Goal: Information Seeking & Learning: Check status

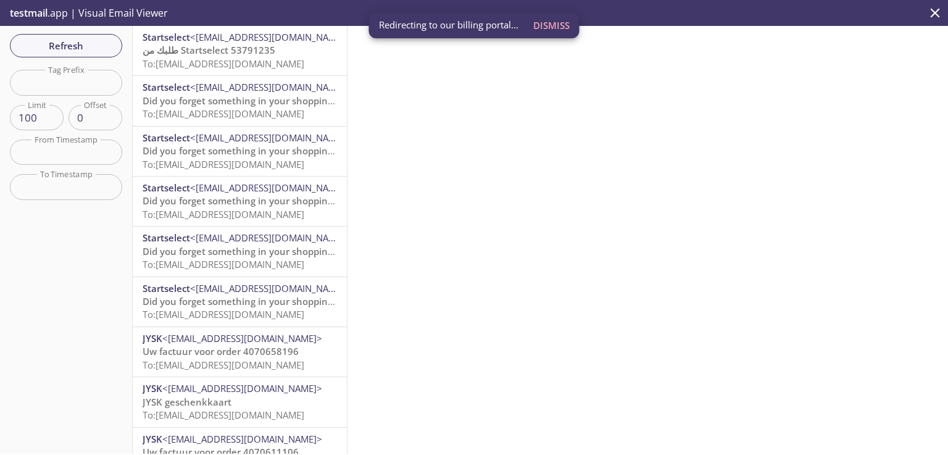
scroll to position [54, 0]
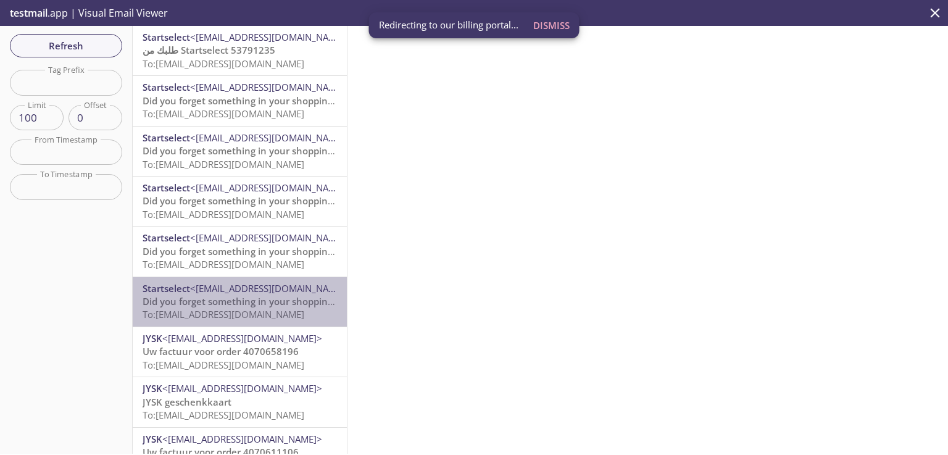
click at [250, 302] on span "Did you forget something in your shopping cart?" at bounding box center [250, 301] width 214 height 12
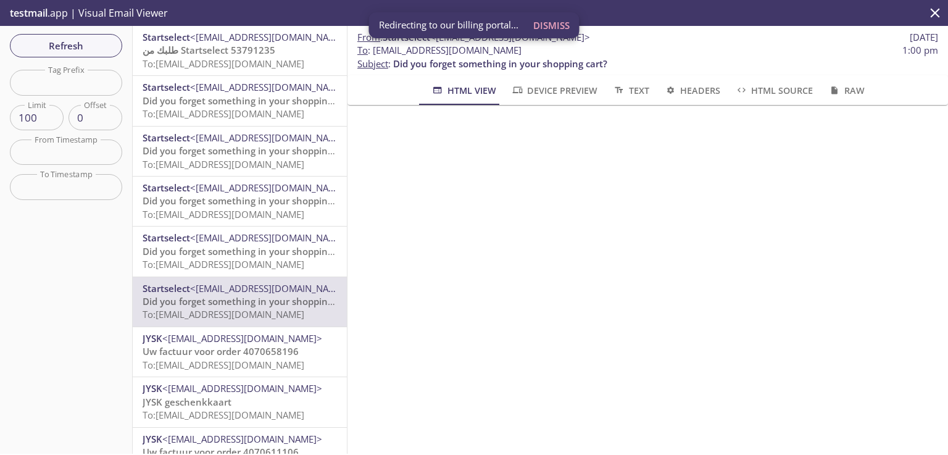
scroll to position [674, 0]
click at [199, 252] on span "Did you forget something in your shopping cart?" at bounding box center [250, 251] width 214 height 12
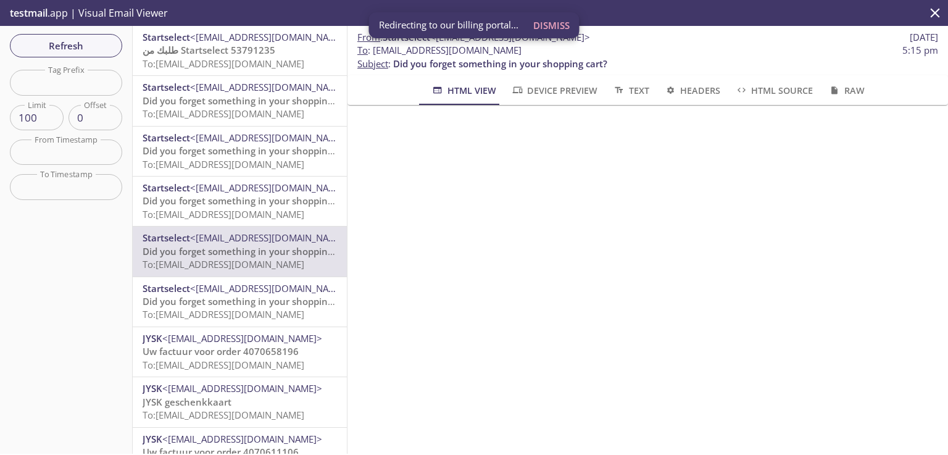
scroll to position [457, 0]
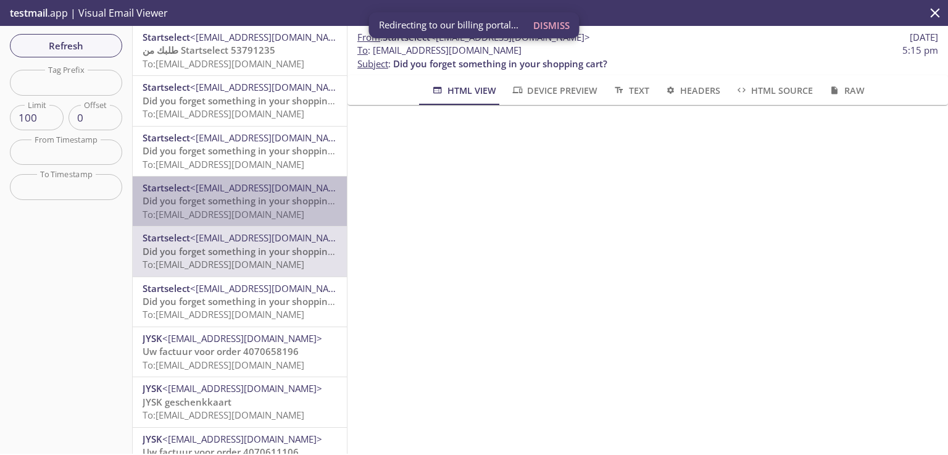
click at [304, 199] on span "Did you forget something in your shopping cart?" at bounding box center [250, 200] width 214 height 12
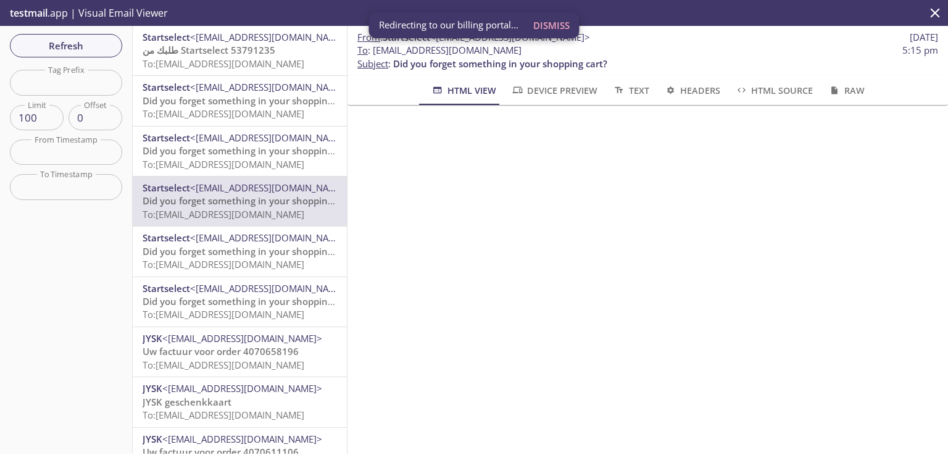
scroll to position [335, 0]
click at [279, 158] on span "To: [EMAIL_ADDRESS][DOMAIN_NAME]" at bounding box center [224, 164] width 162 height 12
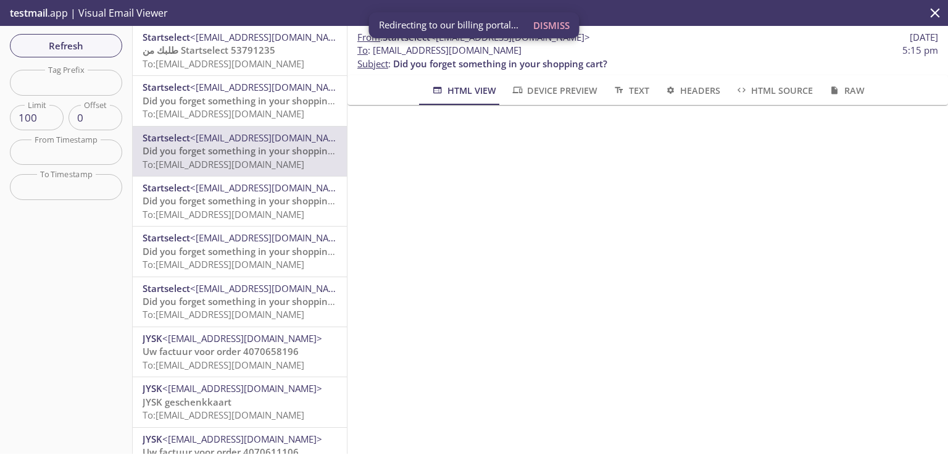
scroll to position [768, 0]
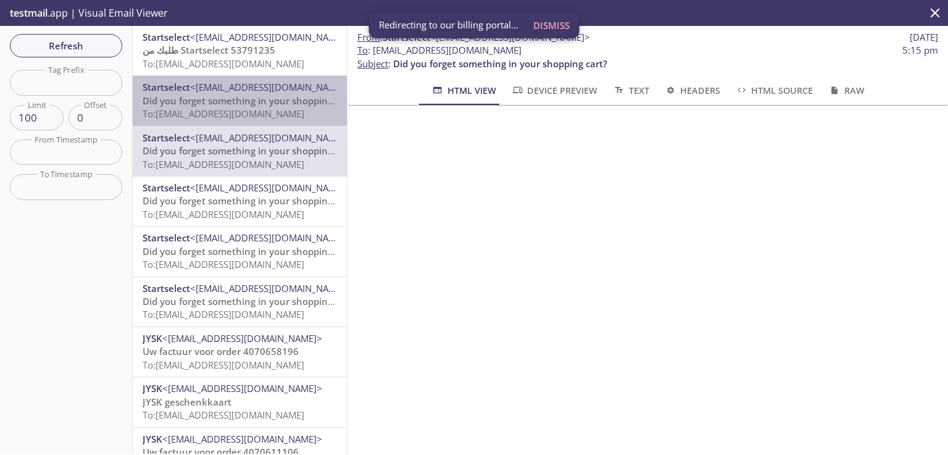
click at [291, 109] on span "To: [EMAIL_ADDRESS][DOMAIN_NAME]" at bounding box center [224, 113] width 162 height 12
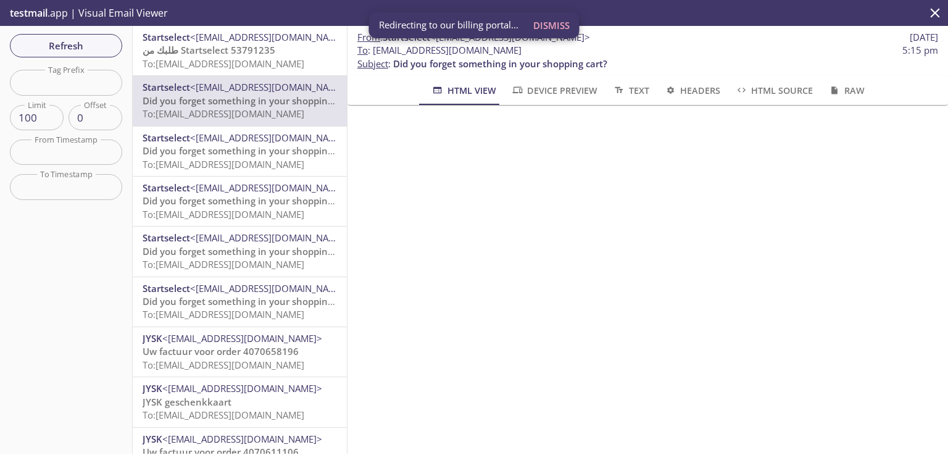
scroll to position [649, 0]
click at [251, 49] on span "طلبك من Startselect 53791235" at bounding box center [209, 50] width 133 height 12
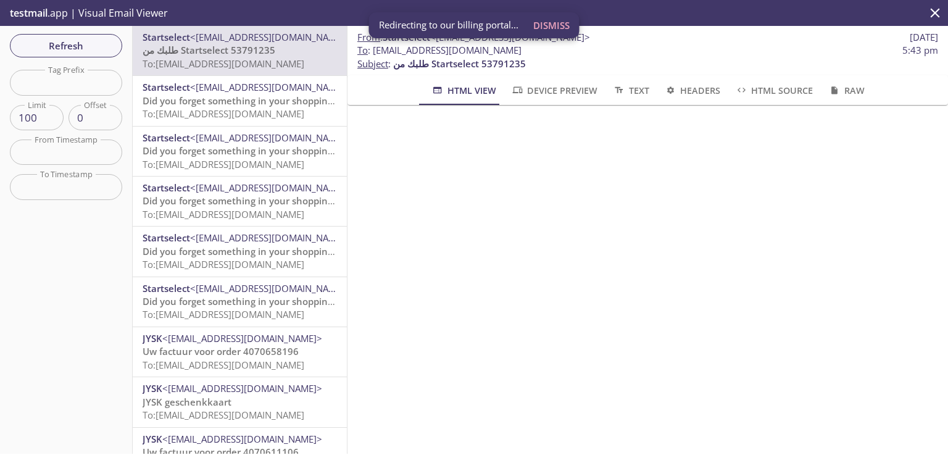
scroll to position [230, 0]
click at [249, 48] on span "طلبك من Startselect 53791235" at bounding box center [209, 50] width 133 height 12
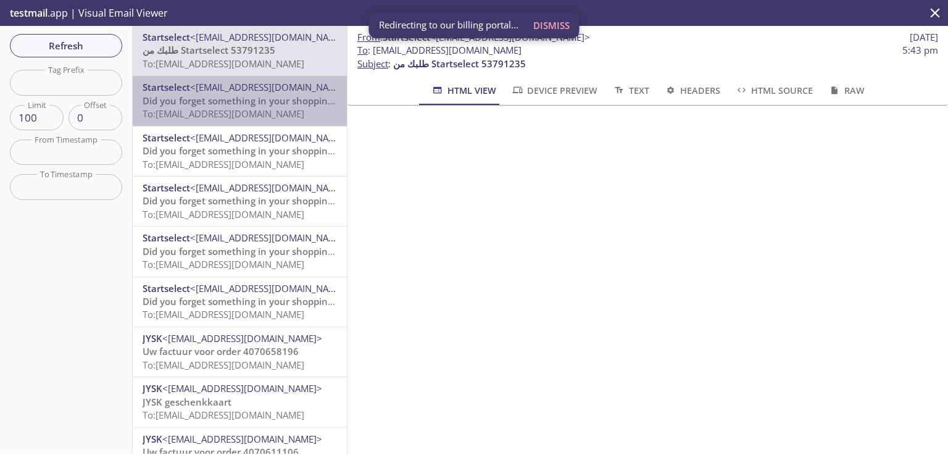
click at [269, 106] on span "Did you forget something in your shopping cart?" at bounding box center [250, 100] width 214 height 12
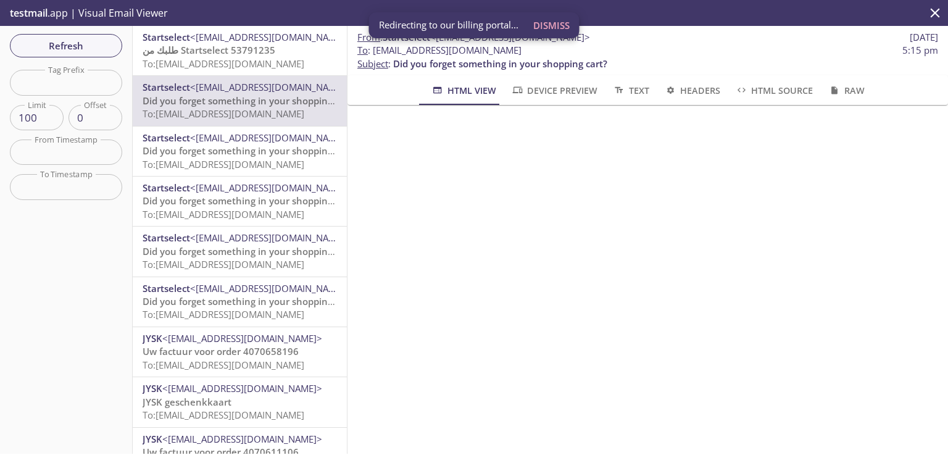
scroll to position [322, 0]
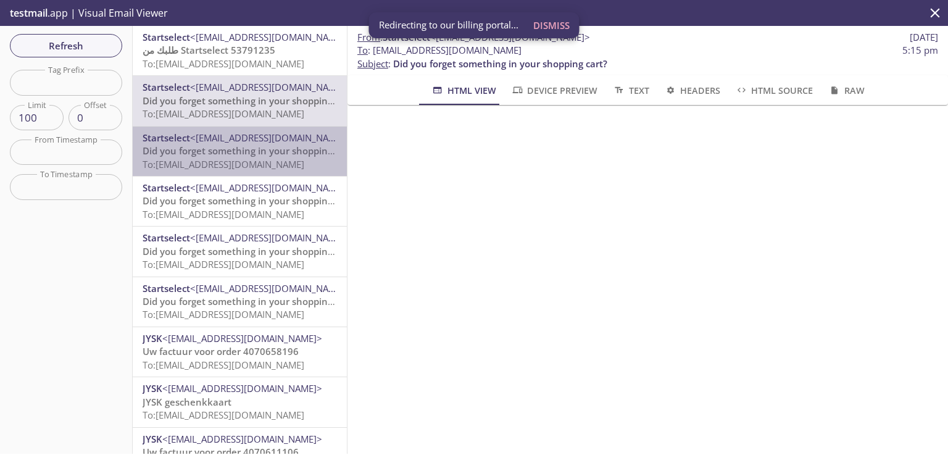
click at [242, 157] on p "Did you forget something in your shopping cart? To: [EMAIL_ADDRESS][DOMAIN_NAME]" at bounding box center [240, 157] width 194 height 27
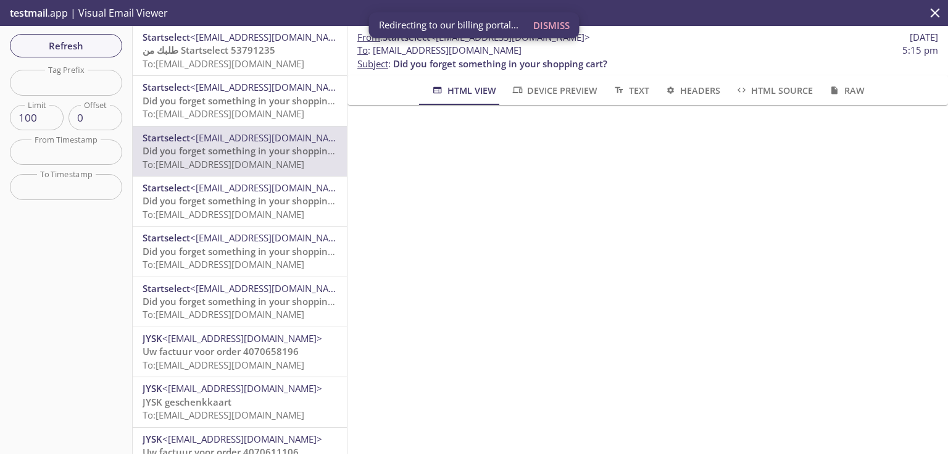
click at [280, 160] on span "To: [EMAIL_ADDRESS][DOMAIN_NAME]" at bounding box center [224, 164] width 162 height 12
click at [271, 204] on span "Did you forget something in your shopping cart?" at bounding box center [250, 200] width 214 height 12
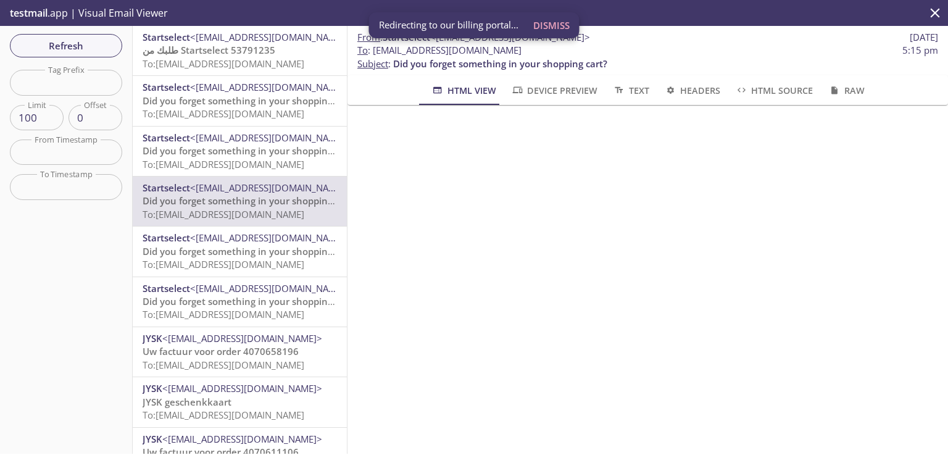
click at [222, 245] on p "Did you forget something in your shopping cart? To: [EMAIL_ADDRESS][DOMAIN_NAME]" at bounding box center [240, 258] width 194 height 27
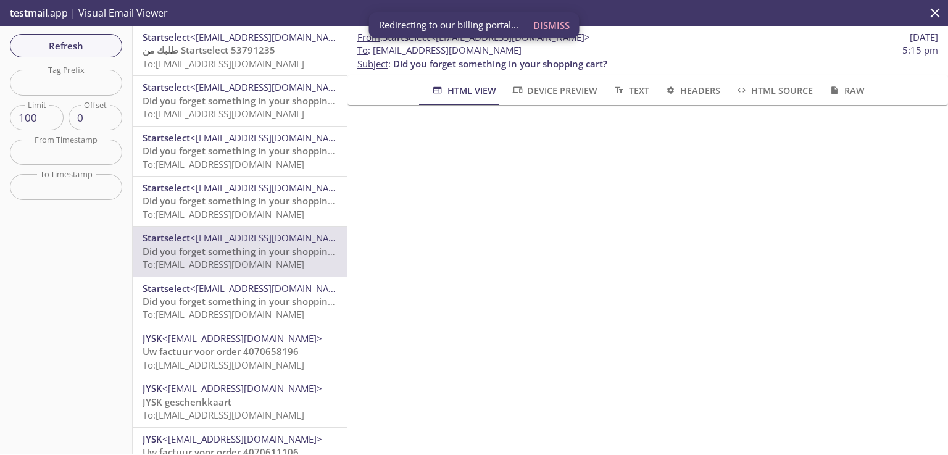
scroll to position [18, 0]
click at [265, 299] on span "Did you forget something in your shopping cart?" at bounding box center [250, 301] width 214 height 12
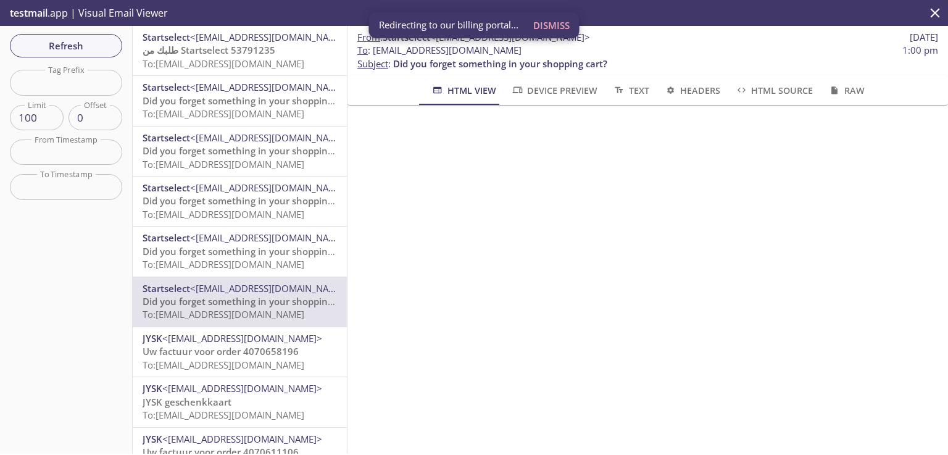
scroll to position [135, 0]
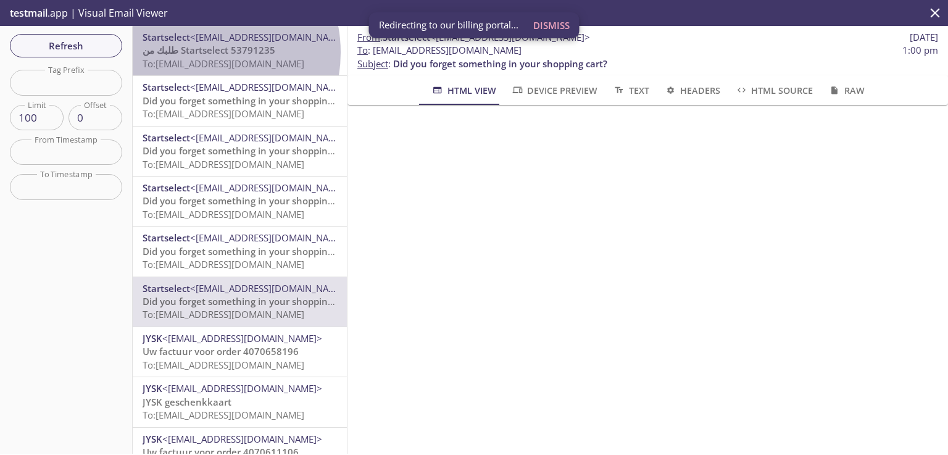
click at [194, 52] on span "طلبك من Startselect 53791235" at bounding box center [209, 50] width 133 height 12
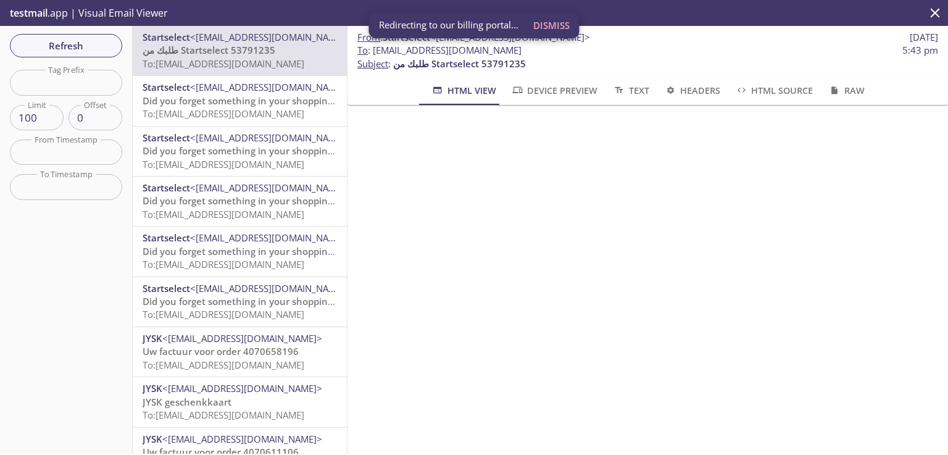
scroll to position [106, 0]
click at [91, 48] on span "Refresh" at bounding box center [66, 46] width 93 height 16
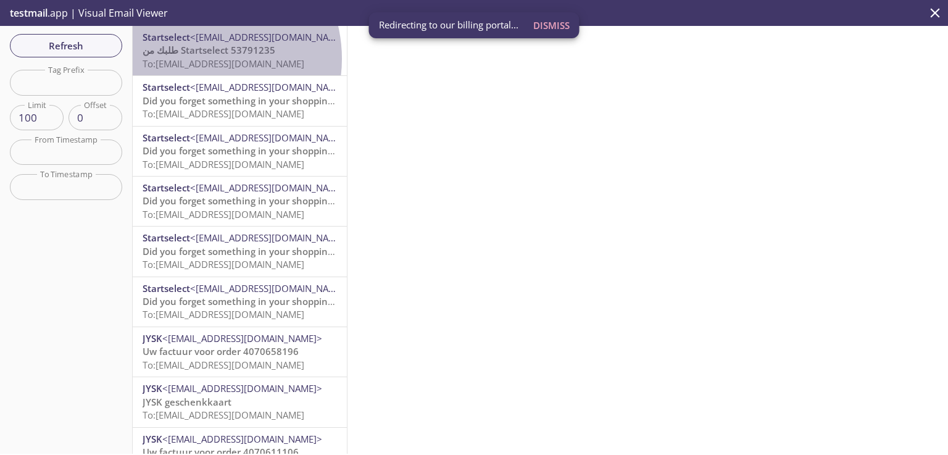
click at [197, 59] on span "To: [EMAIL_ADDRESS][DOMAIN_NAME]" at bounding box center [224, 63] width 162 height 12
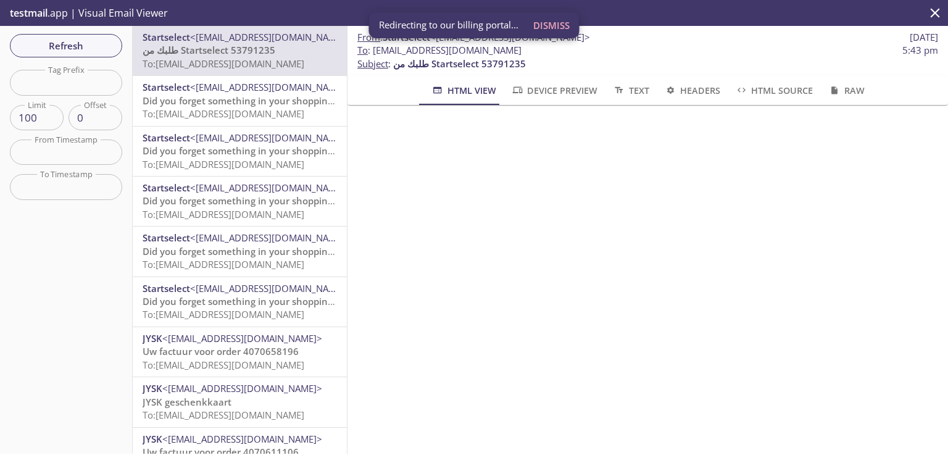
drag, startPoint x: 515, startPoint y: 52, endPoint x: 507, endPoint y: 77, distance: 26.0
click at [450, 63] on p "To : [EMAIL_ADDRESS][DOMAIN_NAME] 5:43 pm Subject : طلبك من Startselect 53791235" at bounding box center [647, 57] width 581 height 27
drag, startPoint x: 317, startPoint y: 63, endPoint x: 395, endPoint y: 117, distance: 94.8
click at [395, 117] on div "Refresh Filters Tag Prefix Tag Prefix Limit 100 Limit Offset 0 Offset From Time…" at bounding box center [474, 240] width 948 height 428
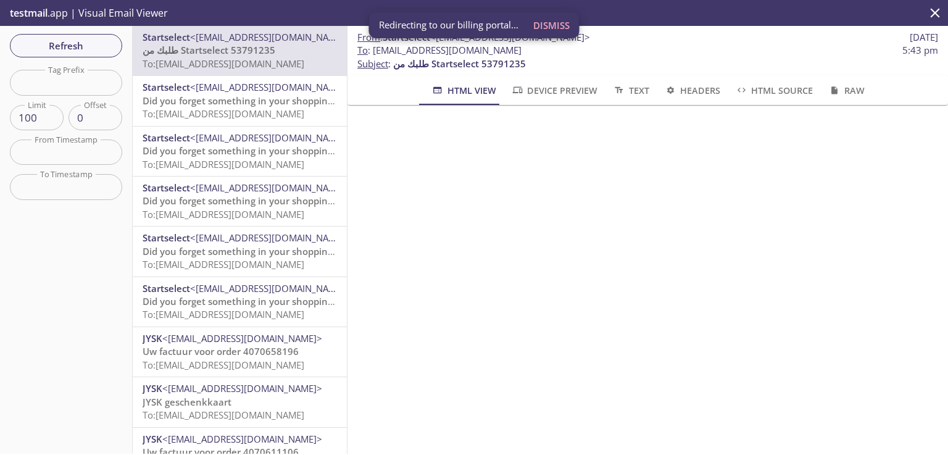
scroll to position [149, 0]
click at [558, 86] on span "Device Preview" at bounding box center [554, 90] width 86 height 15
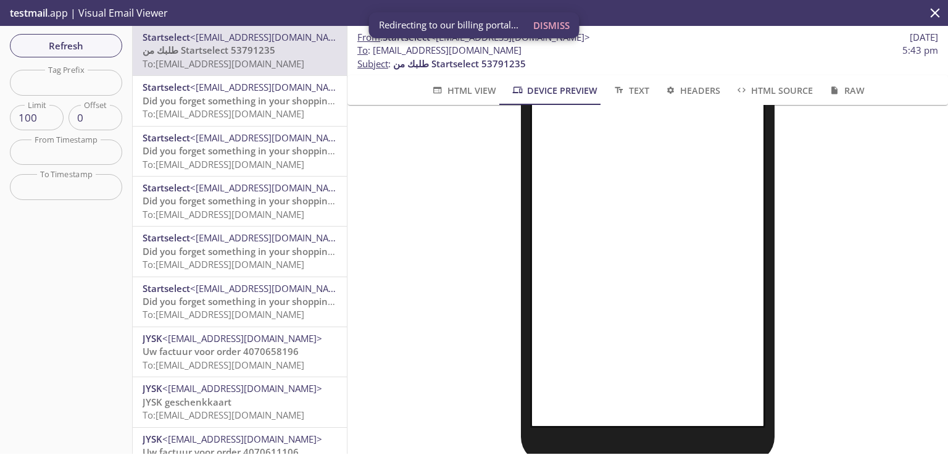
scroll to position [274, 0]
click at [635, 91] on span "Text" at bounding box center [630, 90] width 36 height 15
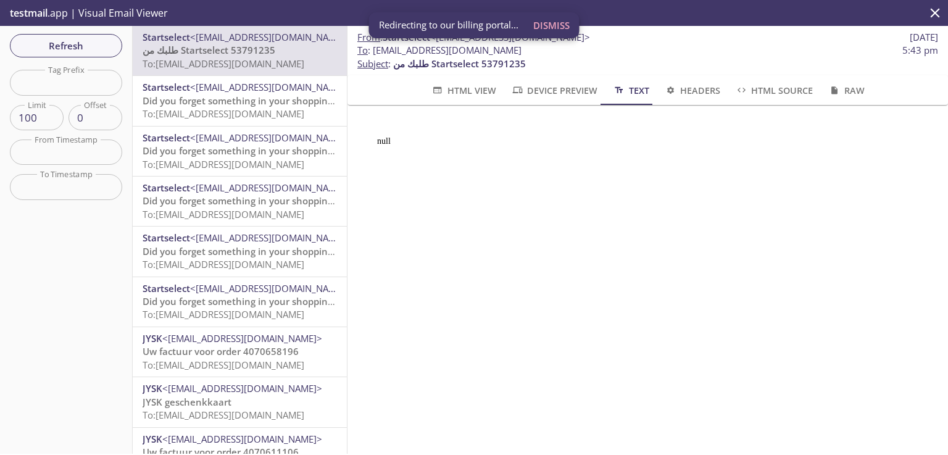
scroll to position [0, 0]
click at [694, 89] on span "Headers" at bounding box center [692, 90] width 56 height 15
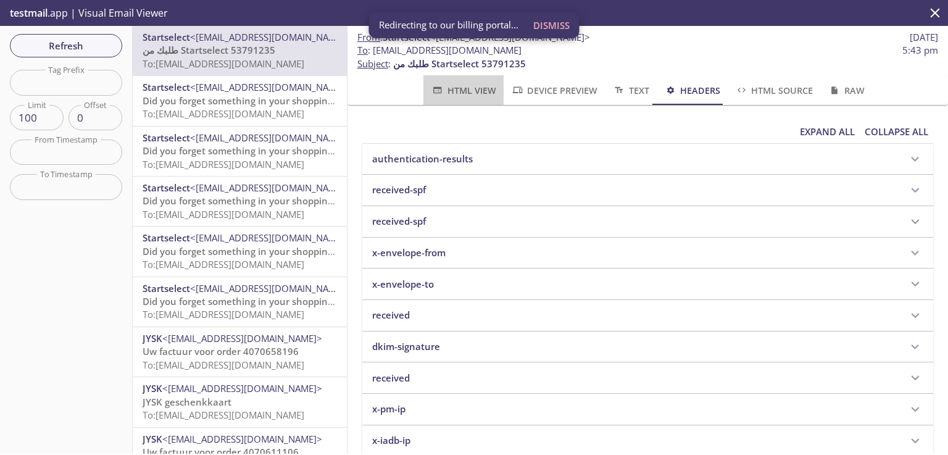
click at [467, 91] on span "HTML View" at bounding box center [463, 90] width 65 height 15
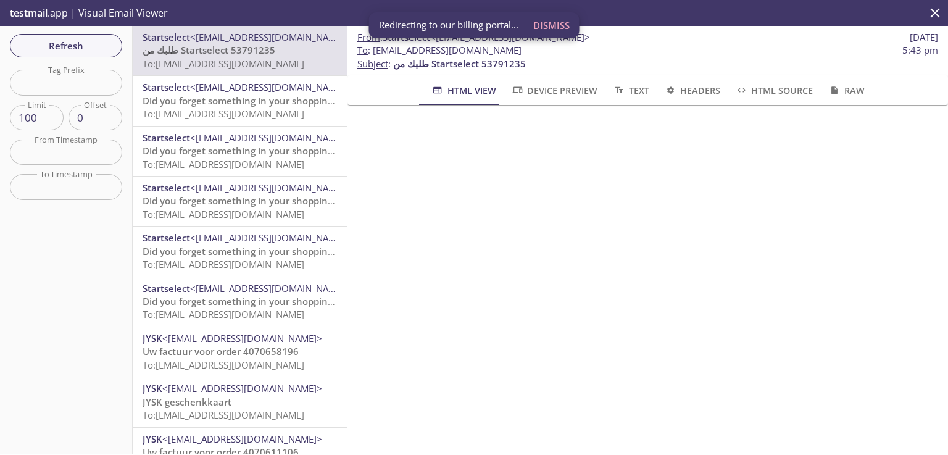
drag, startPoint x: 542, startPoint y: 51, endPoint x: 373, endPoint y: 56, distance: 169.8
click at [373, 56] on span "To : [EMAIL_ADDRESS][DOMAIN_NAME] 5:43 pm" at bounding box center [647, 50] width 581 height 13
copy span "[EMAIL_ADDRESS][DOMAIN_NAME]"
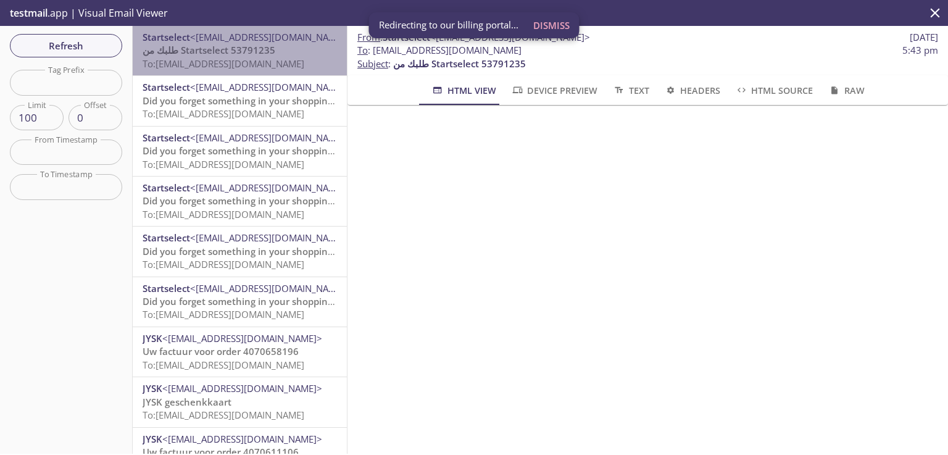
click at [288, 61] on span "To: [EMAIL_ADDRESS][DOMAIN_NAME]" at bounding box center [224, 63] width 162 height 12
click at [283, 59] on span "To: [EMAIL_ADDRESS][DOMAIN_NAME]" at bounding box center [224, 63] width 162 height 12
click at [283, 58] on span "To: [EMAIL_ADDRESS][DOMAIN_NAME]" at bounding box center [224, 63] width 162 height 12
click at [283, 57] on span "To: [EMAIL_ADDRESS][DOMAIN_NAME]" at bounding box center [224, 63] width 162 height 12
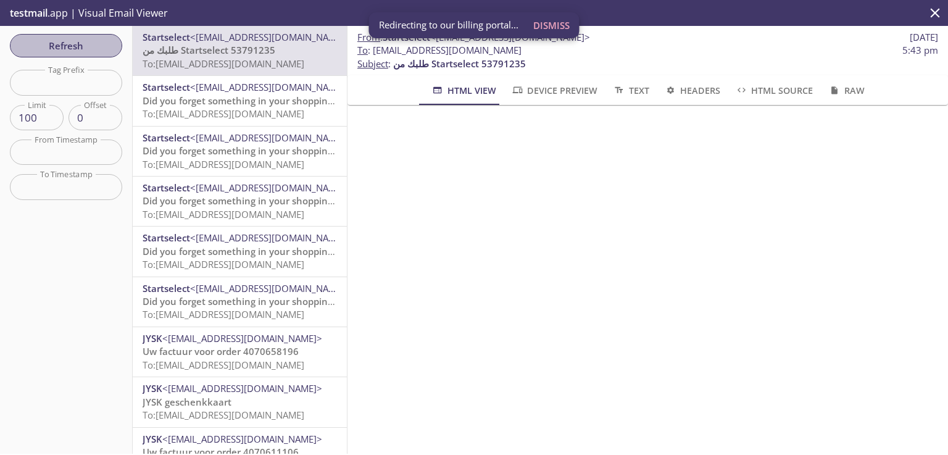
click at [43, 44] on span "Refresh" at bounding box center [66, 46] width 93 height 16
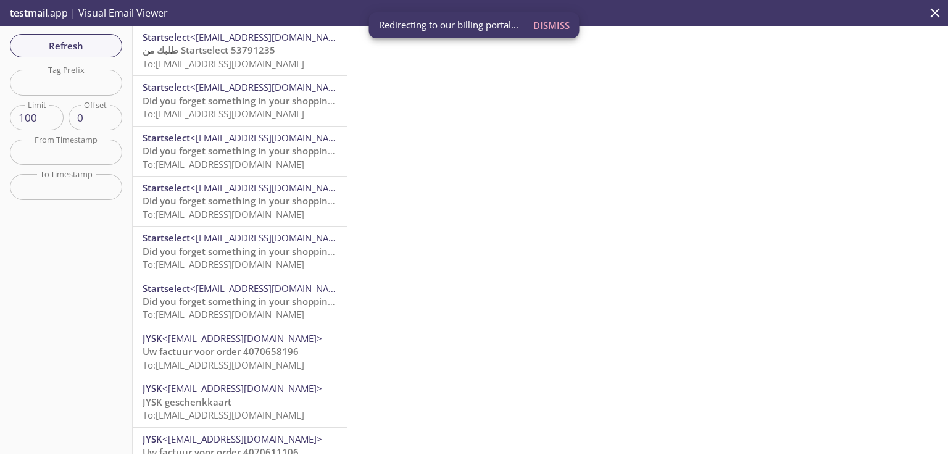
click at [299, 59] on span "To: [EMAIL_ADDRESS][DOMAIN_NAME]" at bounding box center [224, 63] width 162 height 12
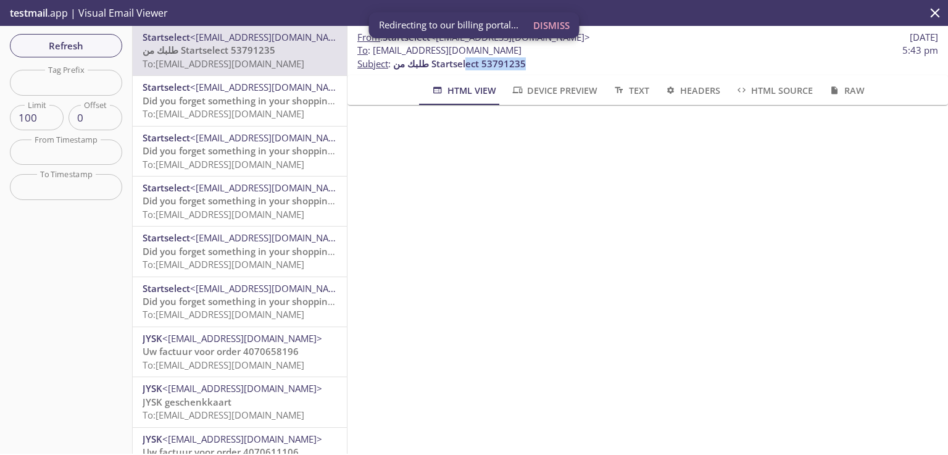
drag, startPoint x: 532, startPoint y: 65, endPoint x: 468, endPoint y: 64, distance: 63.6
click at [468, 64] on p "To : [EMAIL_ADDRESS][DOMAIN_NAME] 5:43 pm Subject : طلبك من Startselect 53791235" at bounding box center [647, 57] width 581 height 27
click at [478, 65] on span "طلبك من Startselect 53791235" at bounding box center [459, 63] width 133 height 12
drag, startPoint x: 478, startPoint y: 65, endPoint x: 432, endPoint y: 65, distance: 45.7
click at [432, 65] on span "طلبك من Startselect 53791235" at bounding box center [459, 63] width 133 height 12
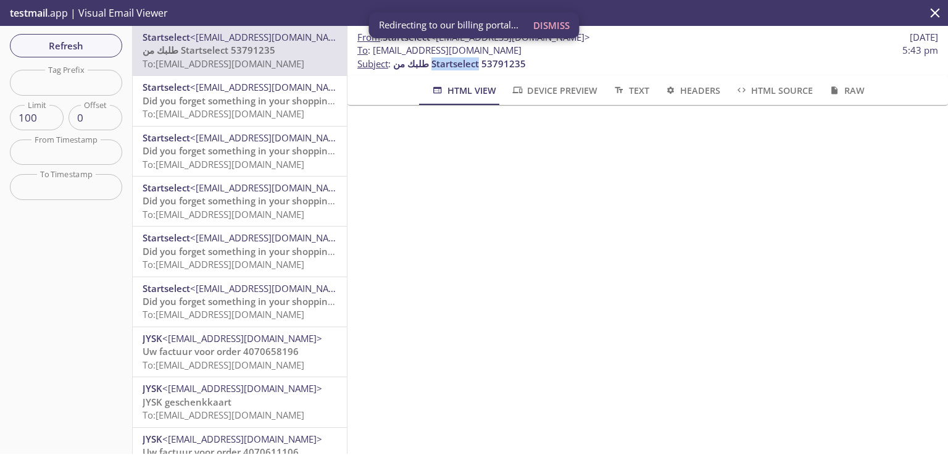
copy span "Startselect"
drag, startPoint x: 533, startPoint y: 50, endPoint x: 374, endPoint y: 52, distance: 159.2
click at [374, 52] on span "To : [EMAIL_ADDRESS][DOMAIN_NAME] 5:43 pm" at bounding box center [647, 50] width 581 height 13
copy span "[EMAIL_ADDRESS][DOMAIN_NAME]"
click at [65, 49] on span "Refresh" at bounding box center [66, 46] width 93 height 16
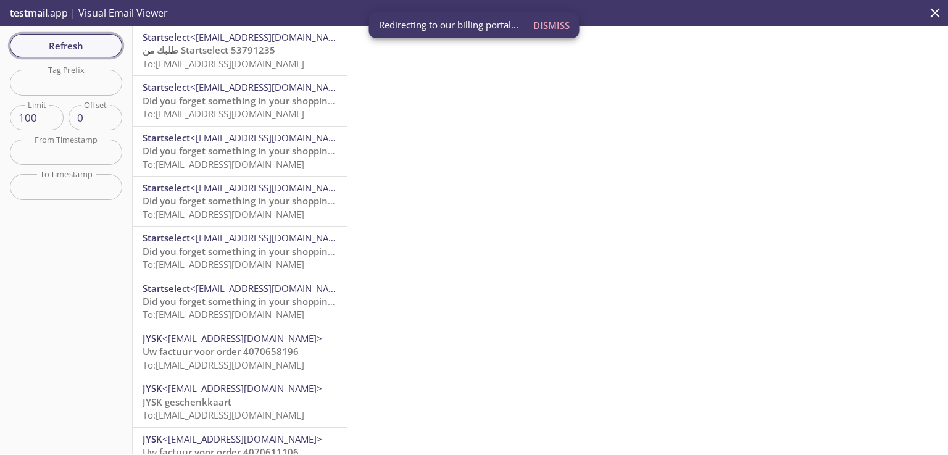
click at [98, 45] on span "Refresh" at bounding box center [66, 46] width 93 height 16
click at [220, 302] on span "Did you forget something in your shopping cart?" at bounding box center [250, 301] width 214 height 12
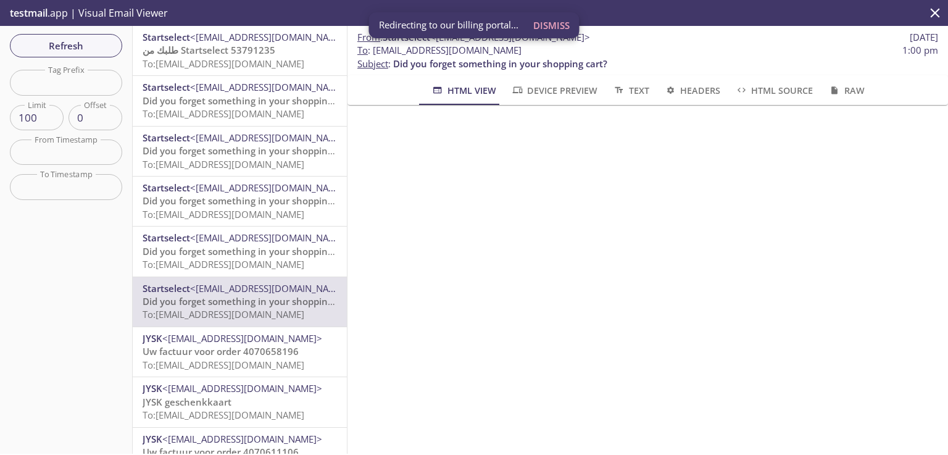
scroll to position [629, 0]
click at [283, 247] on span "Did you forget something in your shopping cart?" at bounding box center [250, 251] width 214 height 12
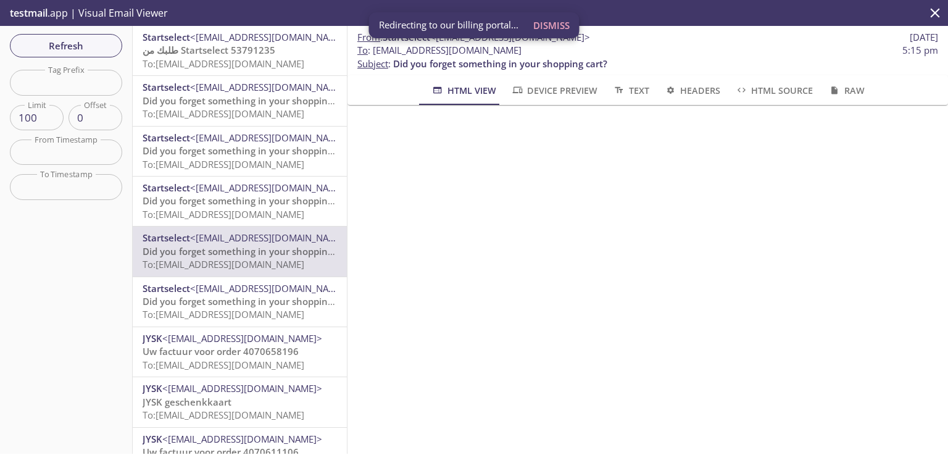
scroll to position [401, 0]
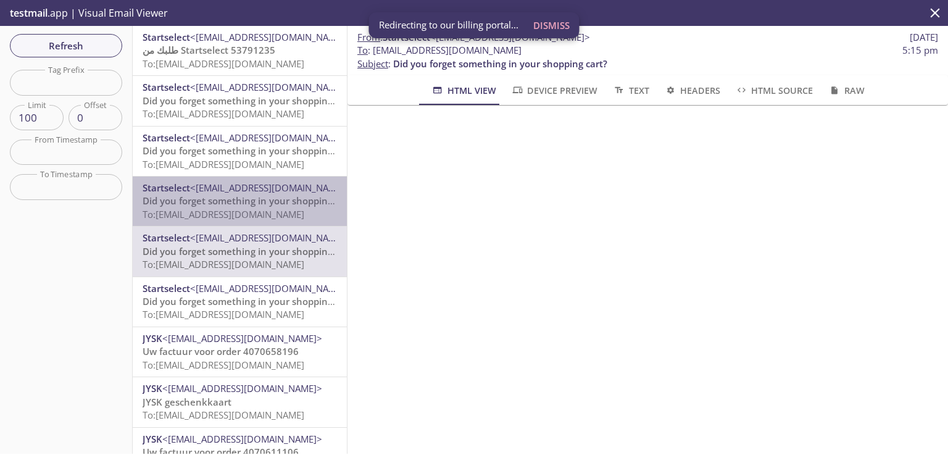
click at [273, 199] on span "Did you forget something in your shopping cart?" at bounding box center [250, 200] width 214 height 12
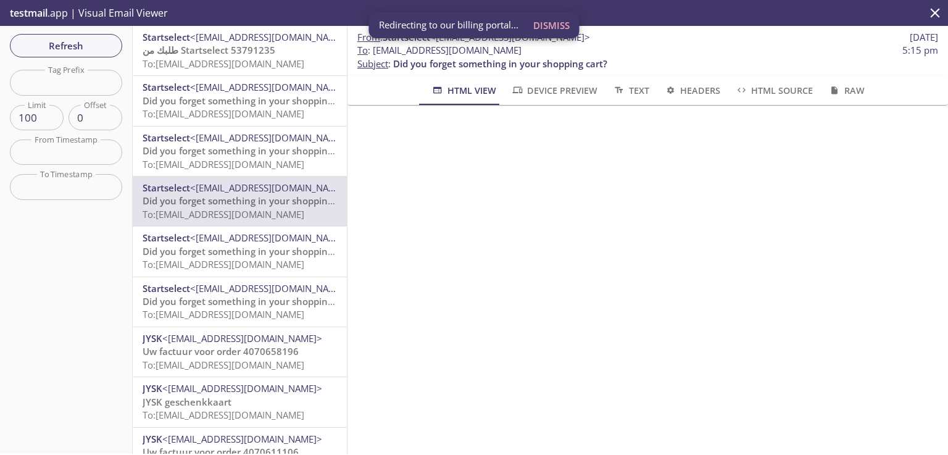
click at [291, 153] on span "Did you forget something in your shopping cart?" at bounding box center [250, 150] width 214 height 12
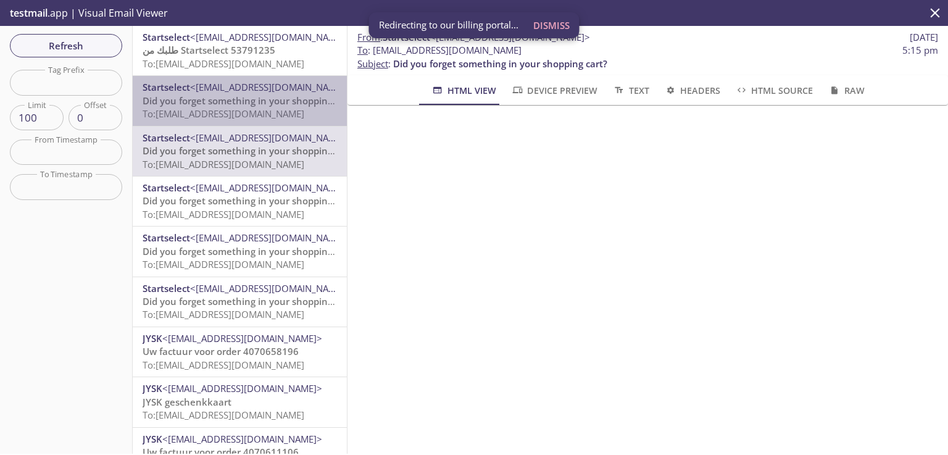
click at [290, 100] on span "Did you forget something in your shopping cart?" at bounding box center [250, 100] width 214 height 12
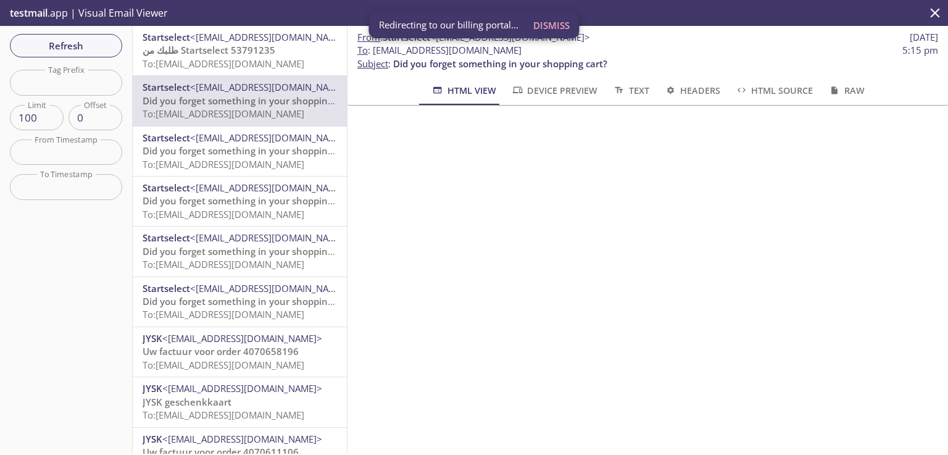
click at [310, 57] on p "طلبك من Startselect 53791235 To: [EMAIL_ADDRESS][DOMAIN_NAME]" at bounding box center [240, 57] width 194 height 27
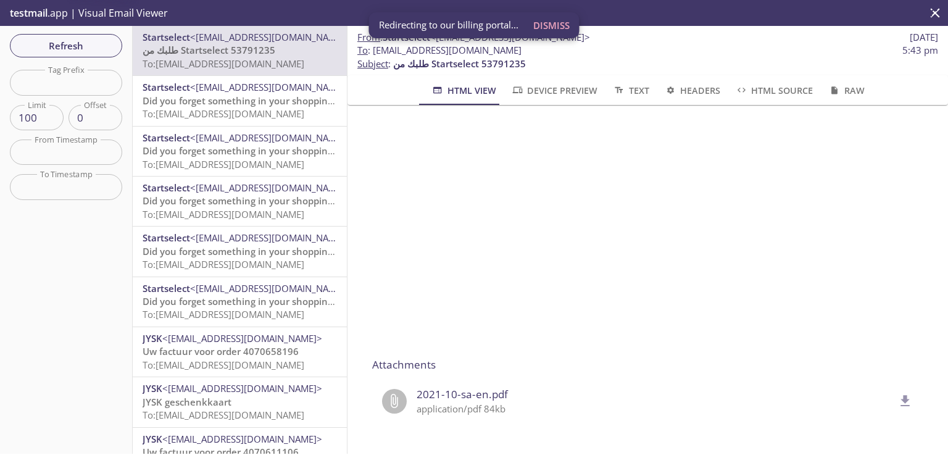
scroll to position [383, 0]
click at [901, 395] on icon "delete" at bounding box center [905, 400] width 9 height 11
click at [895, 393] on button "delete" at bounding box center [905, 401] width 31 height 31
click at [901, 395] on icon "delete" at bounding box center [905, 400] width 9 height 11
click at [109, 39] on span "Refresh" at bounding box center [66, 46] width 93 height 16
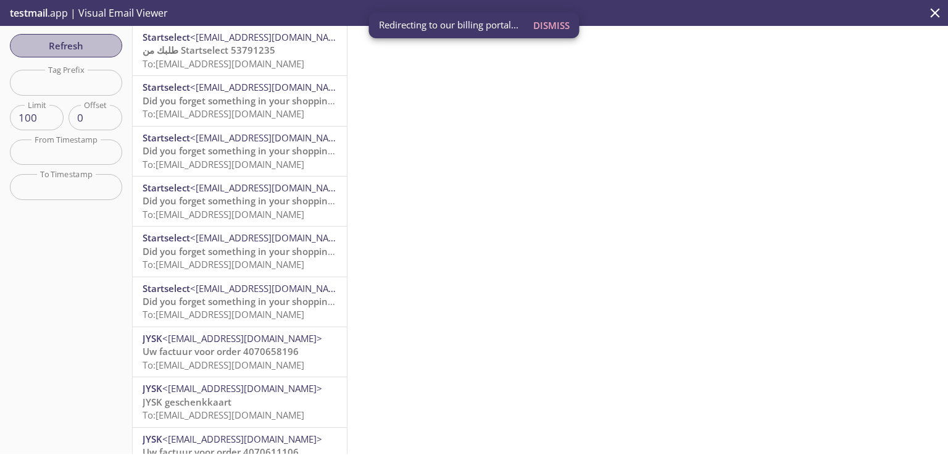
click at [102, 44] on span "Refresh" at bounding box center [66, 46] width 93 height 16
click at [195, 57] on p "طلبك من Startselect 53791235 To: [EMAIL_ADDRESS][DOMAIN_NAME]" at bounding box center [240, 57] width 194 height 27
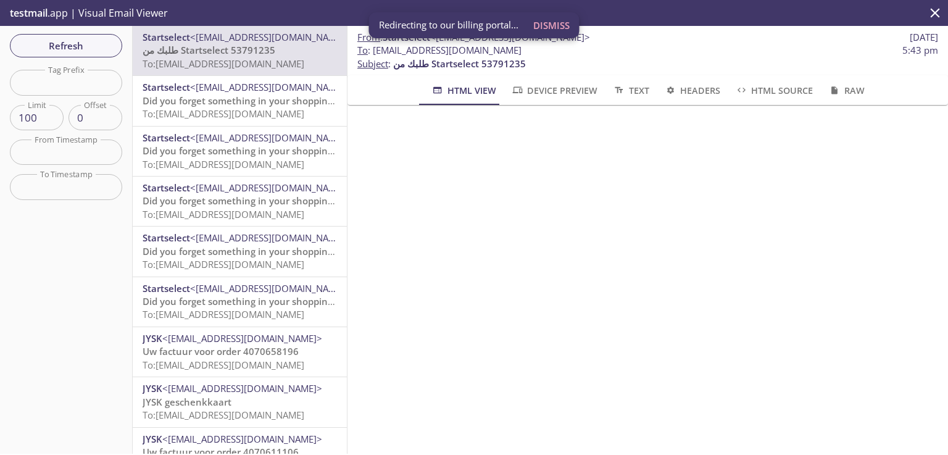
click at [563, 93] on span "Device Preview" at bounding box center [554, 90] width 86 height 15
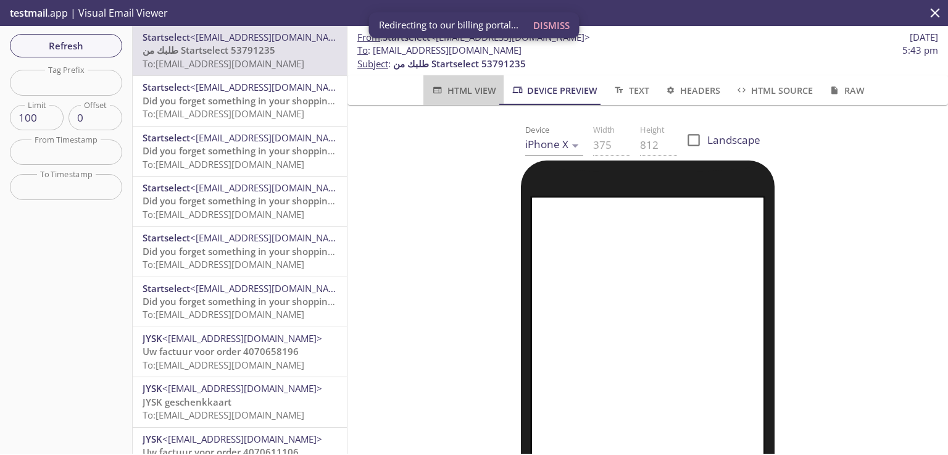
click at [474, 88] on span "HTML View" at bounding box center [463, 90] width 65 height 15
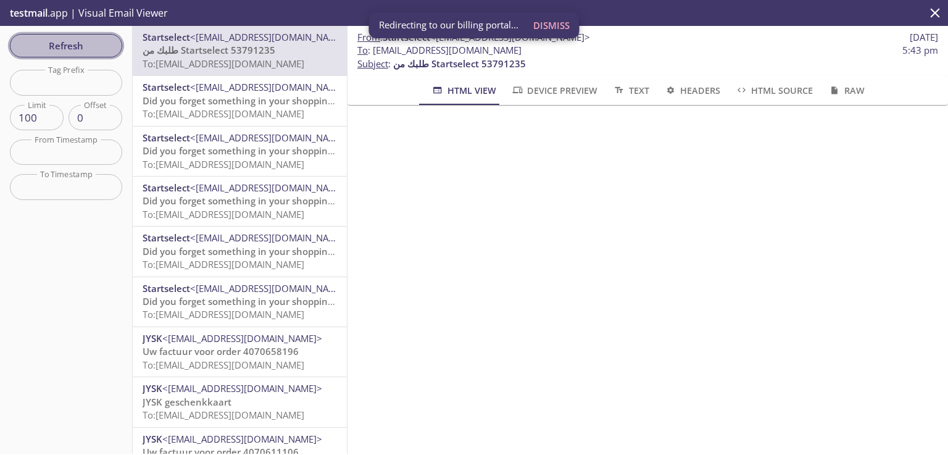
click at [79, 43] on span "Refresh" at bounding box center [66, 46] width 93 height 16
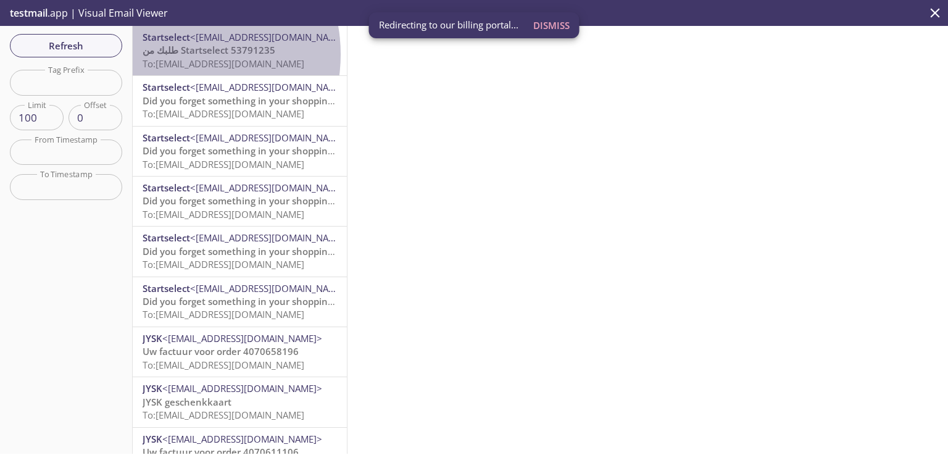
click at [175, 54] on span "طلبك من Startselect 53791235" at bounding box center [209, 50] width 133 height 12
